Goal: Entertainment & Leisure: Consume media (video, audio)

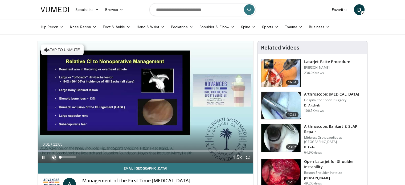
click at [53, 155] on span "Video Player" at bounding box center [53, 157] width 11 height 11
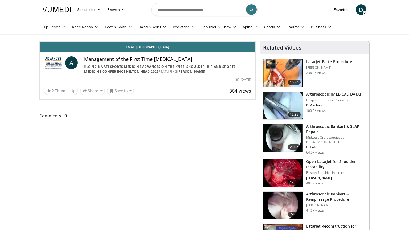
click at [50, 31] on button "Mute" at bounding box center [55, 36] width 11 height 11
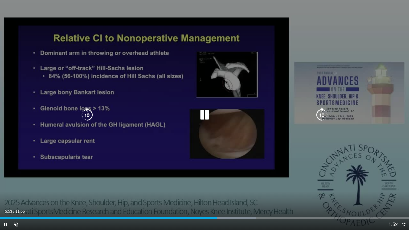
click at [277, 48] on div "10 seconds Tap to unmute" at bounding box center [204, 115] width 409 height 230
click at [209, 115] on icon "Video Player" at bounding box center [204, 114] width 15 height 15
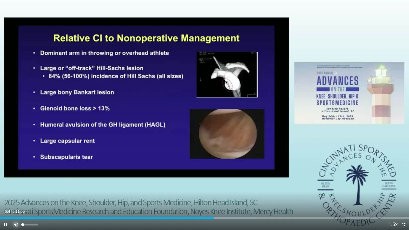
click at [15, 185] on span "Video Player" at bounding box center [16, 224] width 11 height 11
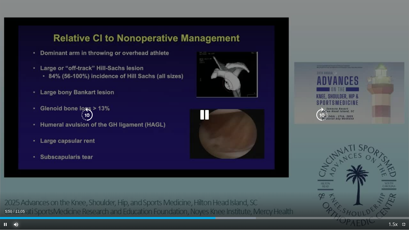
click at [11, 185] on button "Mute" at bounding box center [16, 224] width 11 height 11
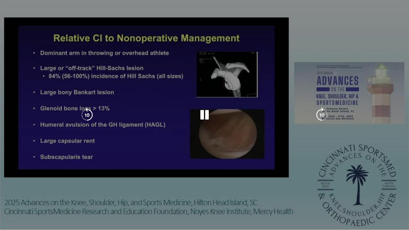
click at [11, 185] on button "Unmute" at bounding box center [16, 224] width 11 height 11
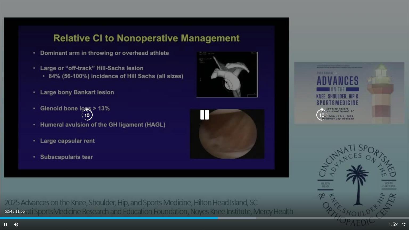
click at [270, 43] on div "10 seconds Tap to unmute" at bounding box center [204, 115] width 409 height 230
click at [271, 44] on div "10 seconds Tap to unmute" at bounding box center [204, 115] width 409 height 230
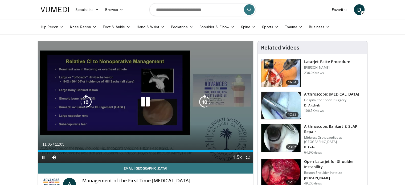
click at [167, 65] on div "10 seconds Tap to unmute" at bounding box center [145, 101] width 215 height 121
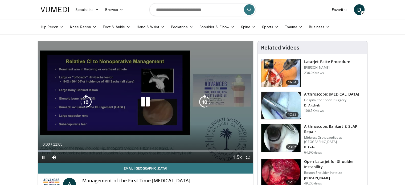
scroll to position [82, 0]
